Goal: Task Accomplishment & Management: Use online tool/utility

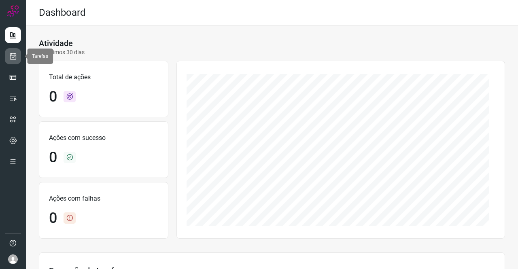
click at [13, 53] on icon at bounding box center [13, 56] width 9 height 8
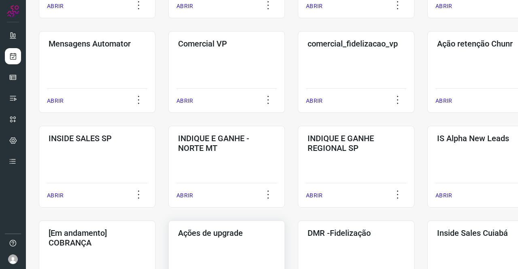
scroll to position [324, 0]
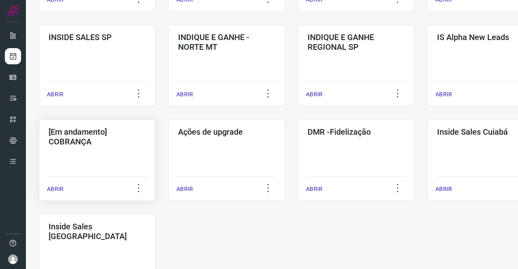
click at [104, 141] on h3 "[Em andamento] COBRANÇA" at bounding box center [97, 136] width 97 height 19
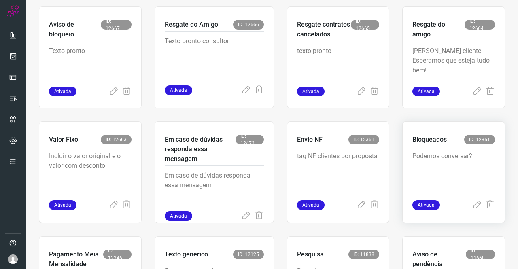
scroll to position [275, 0]
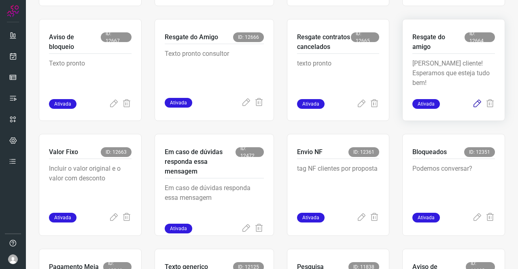
click at [473, 101] on icon at bounding box center [478, 104] width 10 height 10
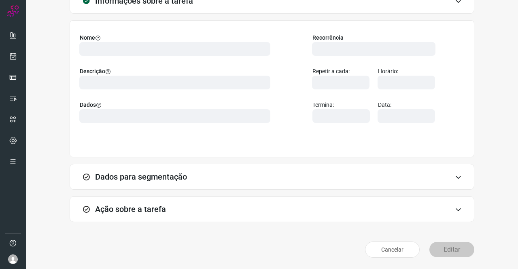
scroll to position [47, 0]
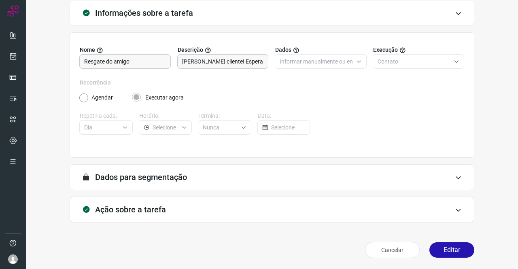
click at [137, 208] on h3 "Ação sobre a tarefa" at bounding box center [130, 210] width 71 height 10
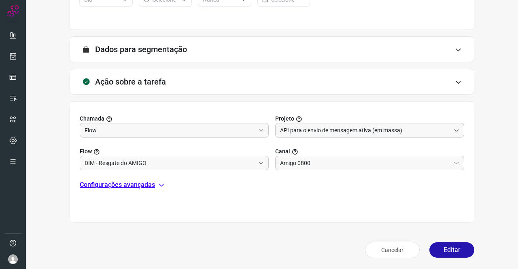
click at [137, 185] on p "Configurações avançadas" at bounding box center [117, 185] width 75 height 10
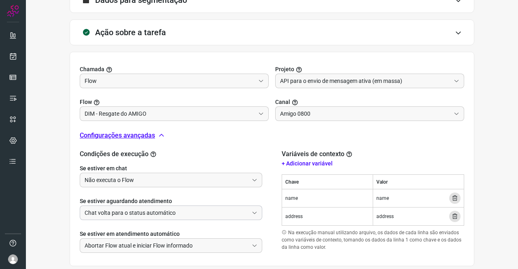
scroll to position [267, 0]
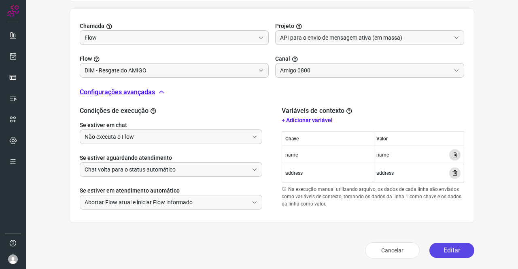
click at [447, 248] on button "Editar" at bounding box center [452, 250] width 45 height 15
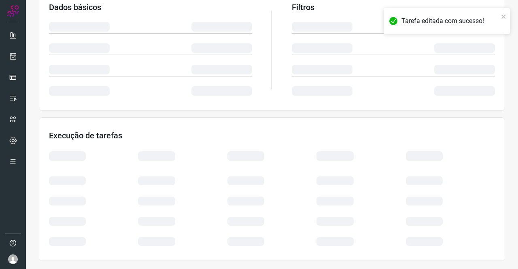
scroll to position [147, 0]
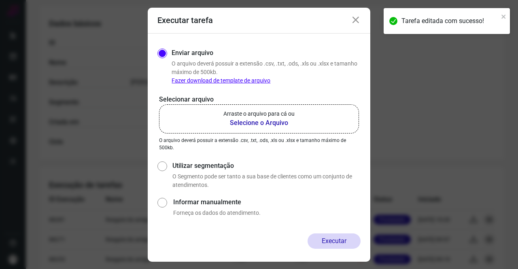
click at [270, 121] on b "Selecione o Arquivo" at bounding box center [259, 123] width 71 height 10
click at [0, 0] on input "Arraste o arquivo para cá ou Selecione o Arquivo" at bounding box center [0, 0] width 0 height 0
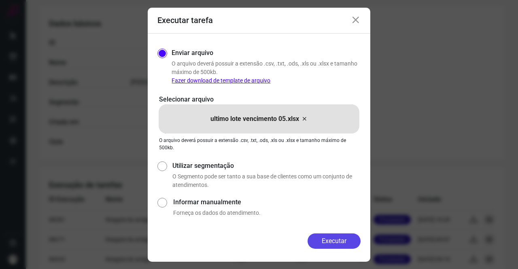
click at [329, 234] on button "Executar" at bounding box center [334, 241] width 53 height 15
